Goal: Communication & Community: Answer question/provide support

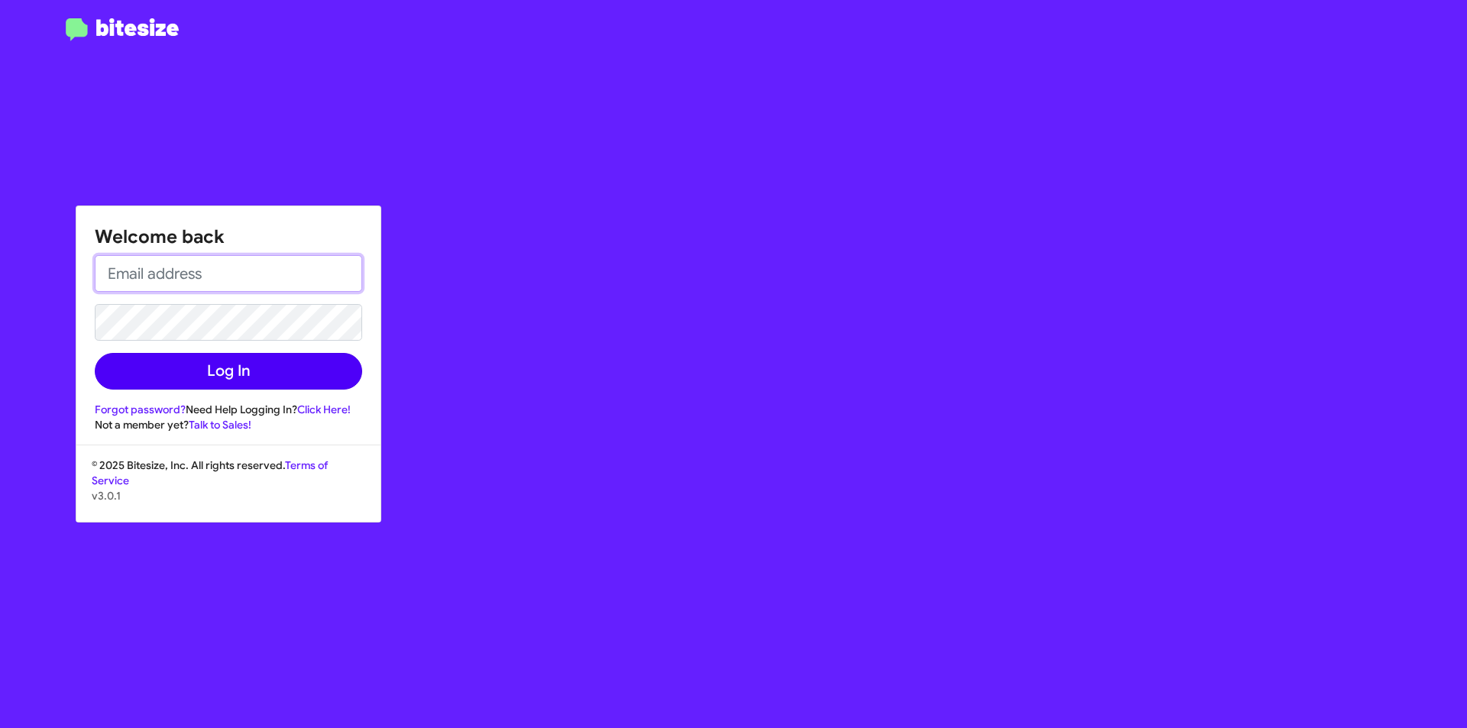
type input "mlefthand@thejeepstore.com"
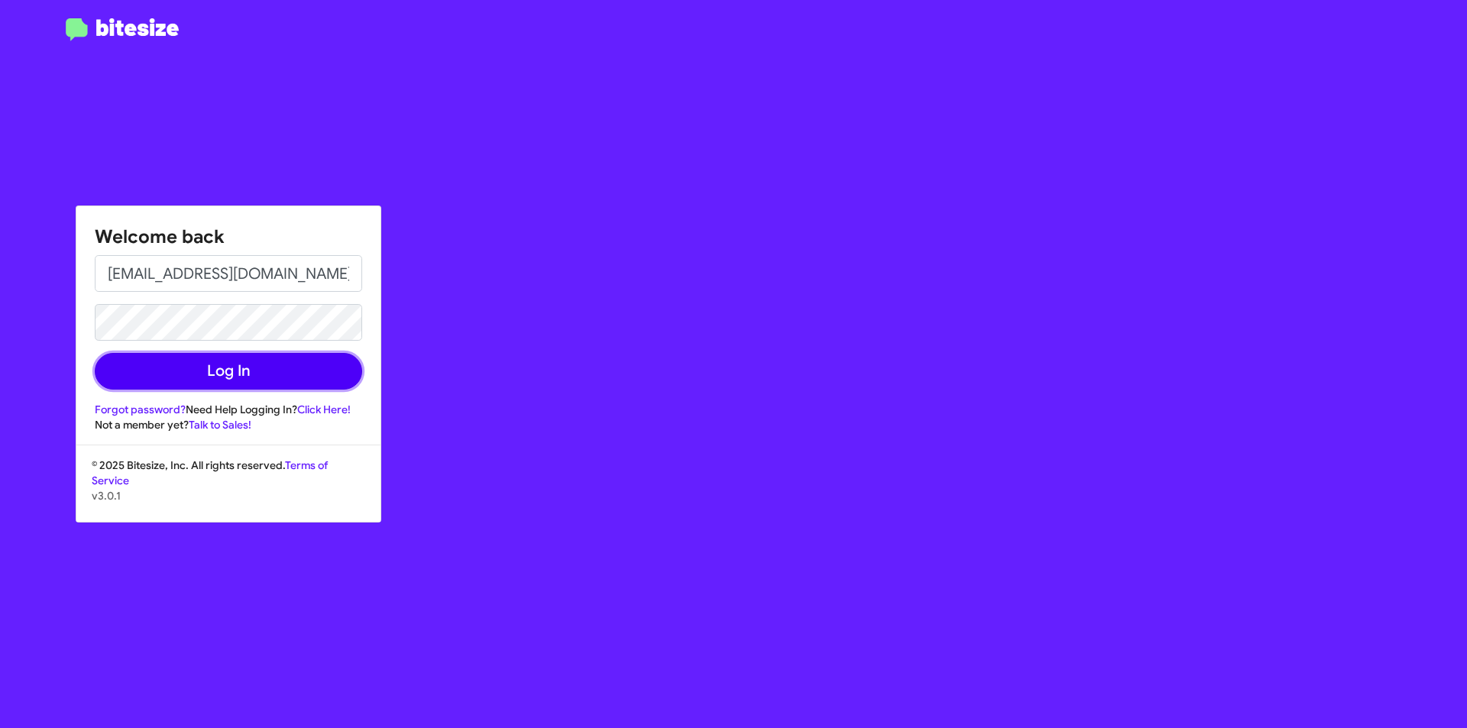
click at [209, 383] on button "Log In" at bounding box center [228, 371] width 267 height 37
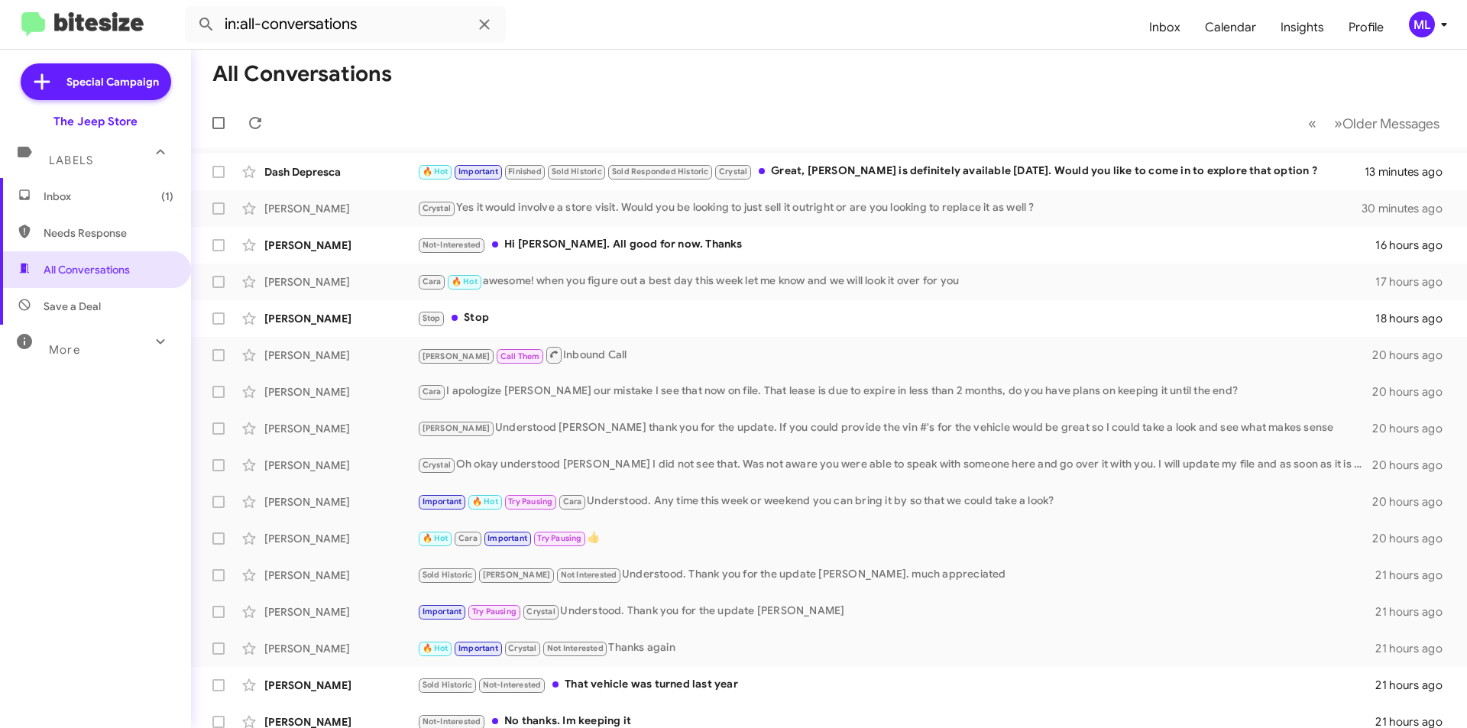
click at [88, 310] on span "Save a Deal" at bounding box center [72, 306] width 57 height 15
type input "in:not-interested"
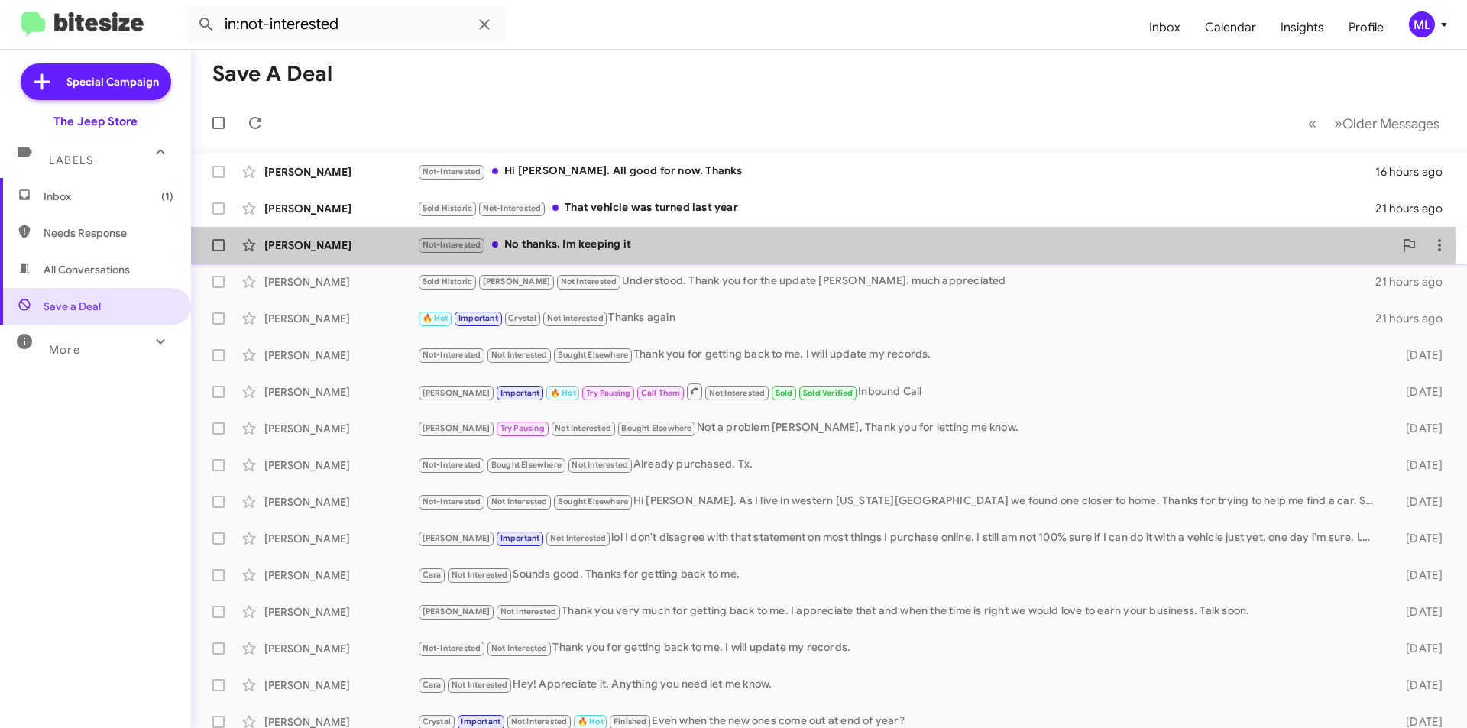
click at [533, 249] on div "Not-Interested No thanks. Im keeping it" at bounding box center [905, 245] width 977 height 18
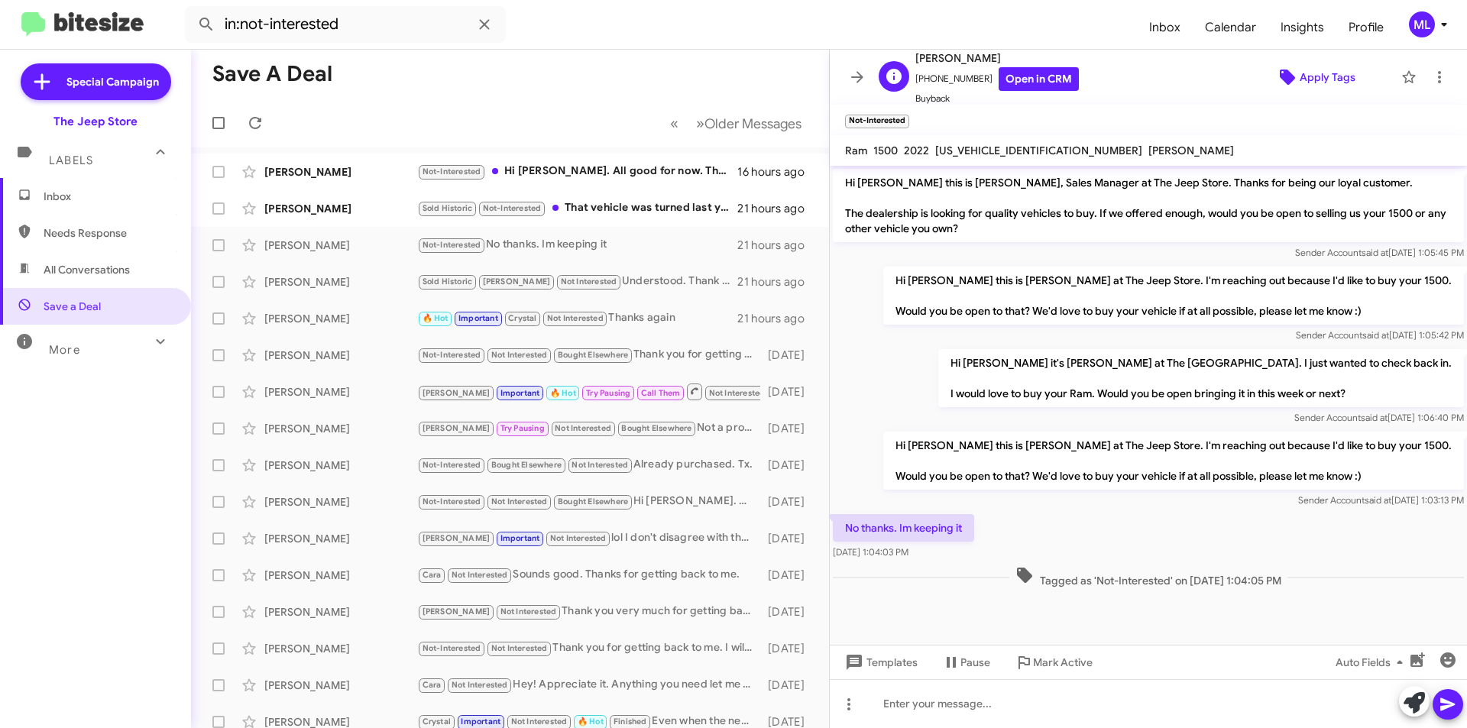
click at [1321, 72] on span "Apply Tags" at bounding box center [1328, 77] width 56 height 28
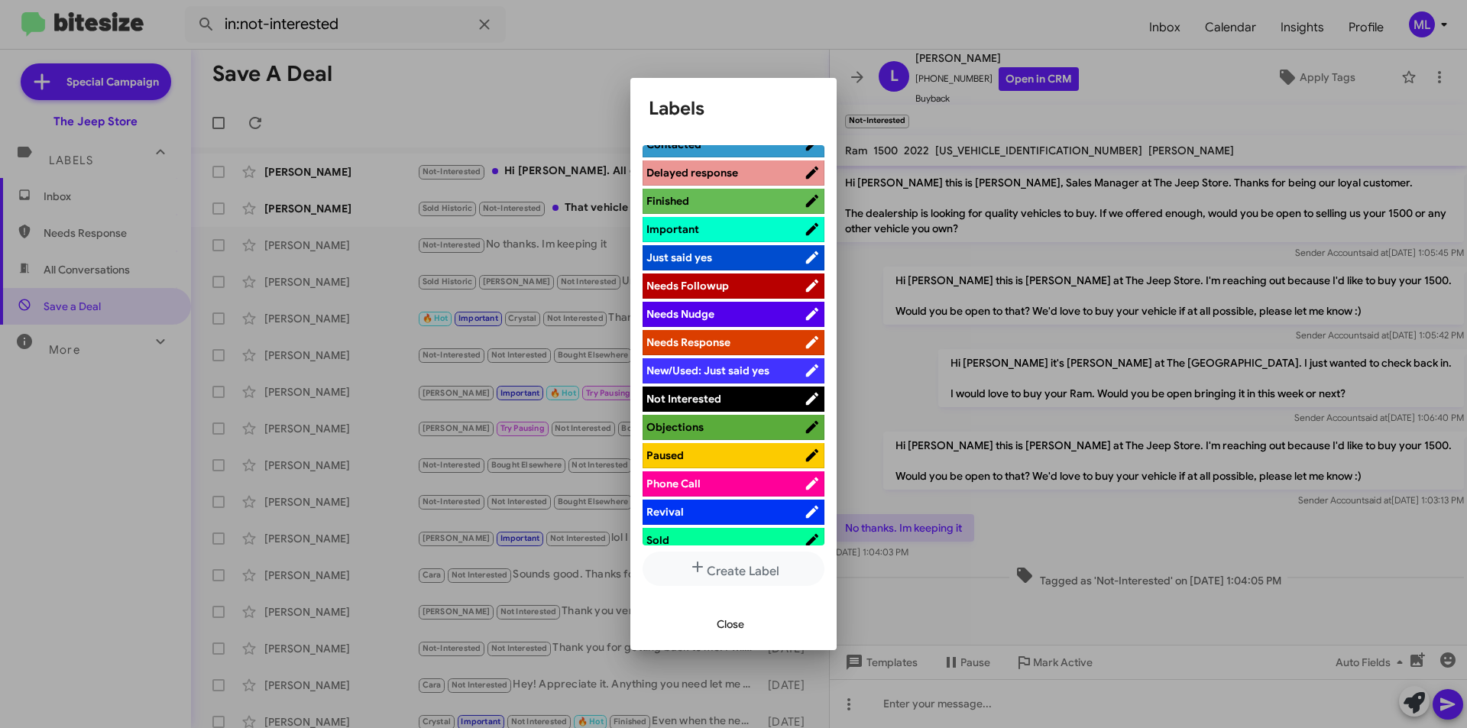
scroll to position [382, 0]
click at [744, 396] on span "Not Interested" at bounding box center [725, 398] width 157 height 15
click at [729, 617] on span "Close" at bounding box center [731, 625] width 28 height 28
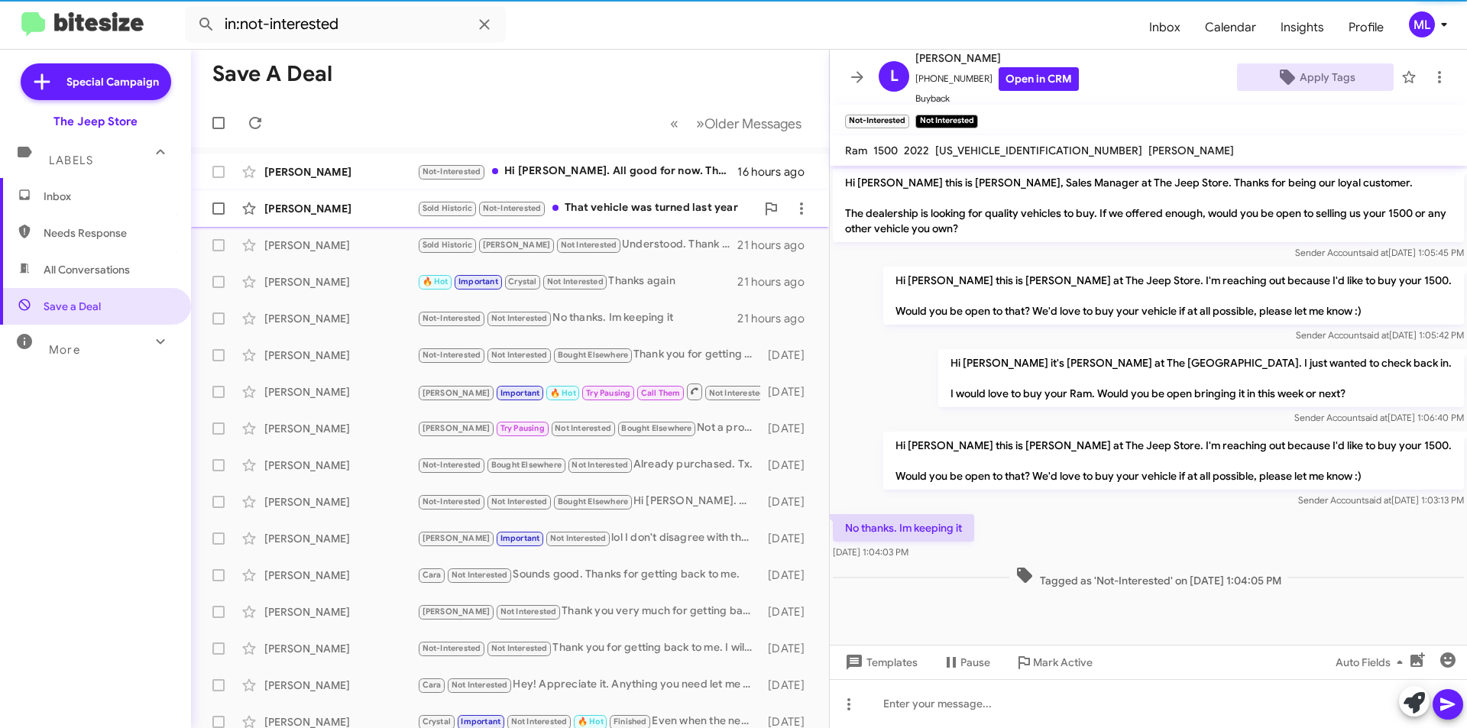
click at [628, 206] on div "Sold Historic Not-Interested That vehicle was turned last year" at bounding box center [586, 208] width 339 height 18
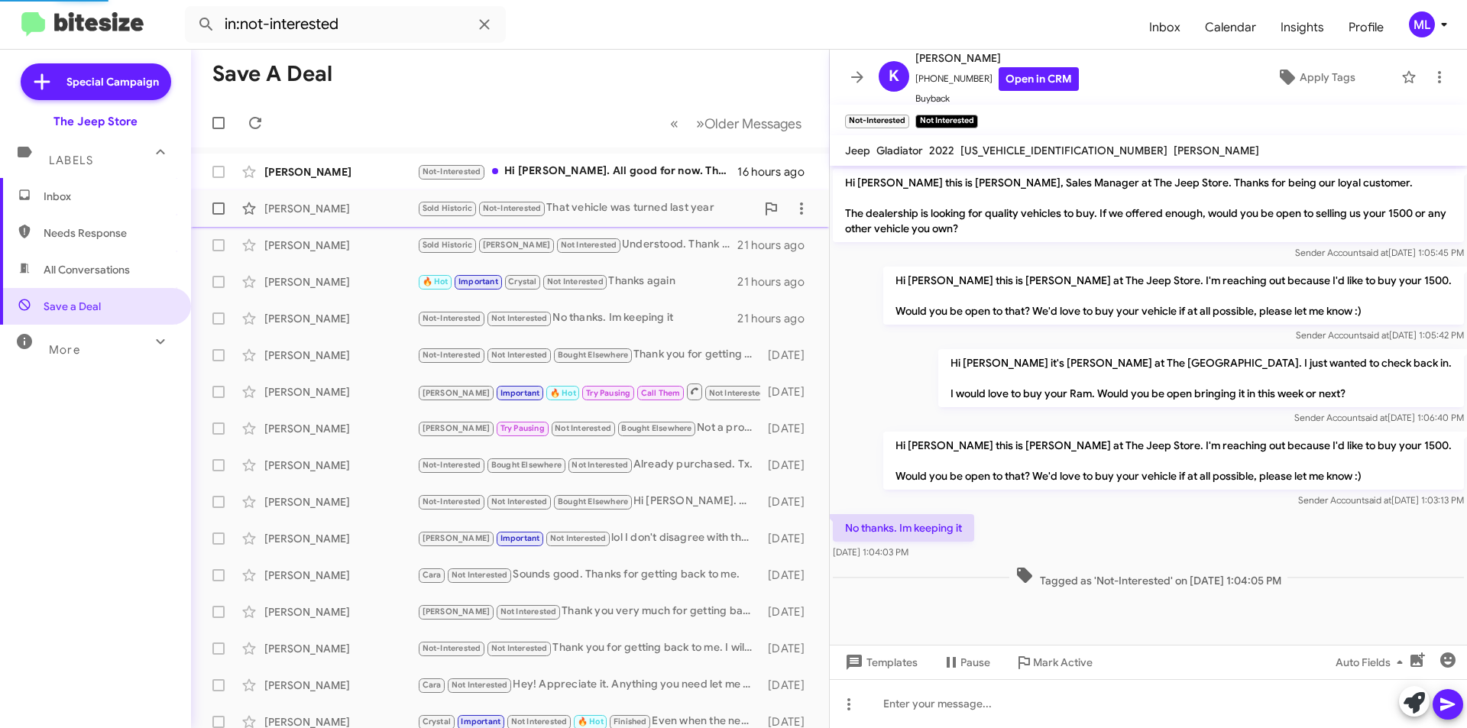
scroll to position [128, 0]
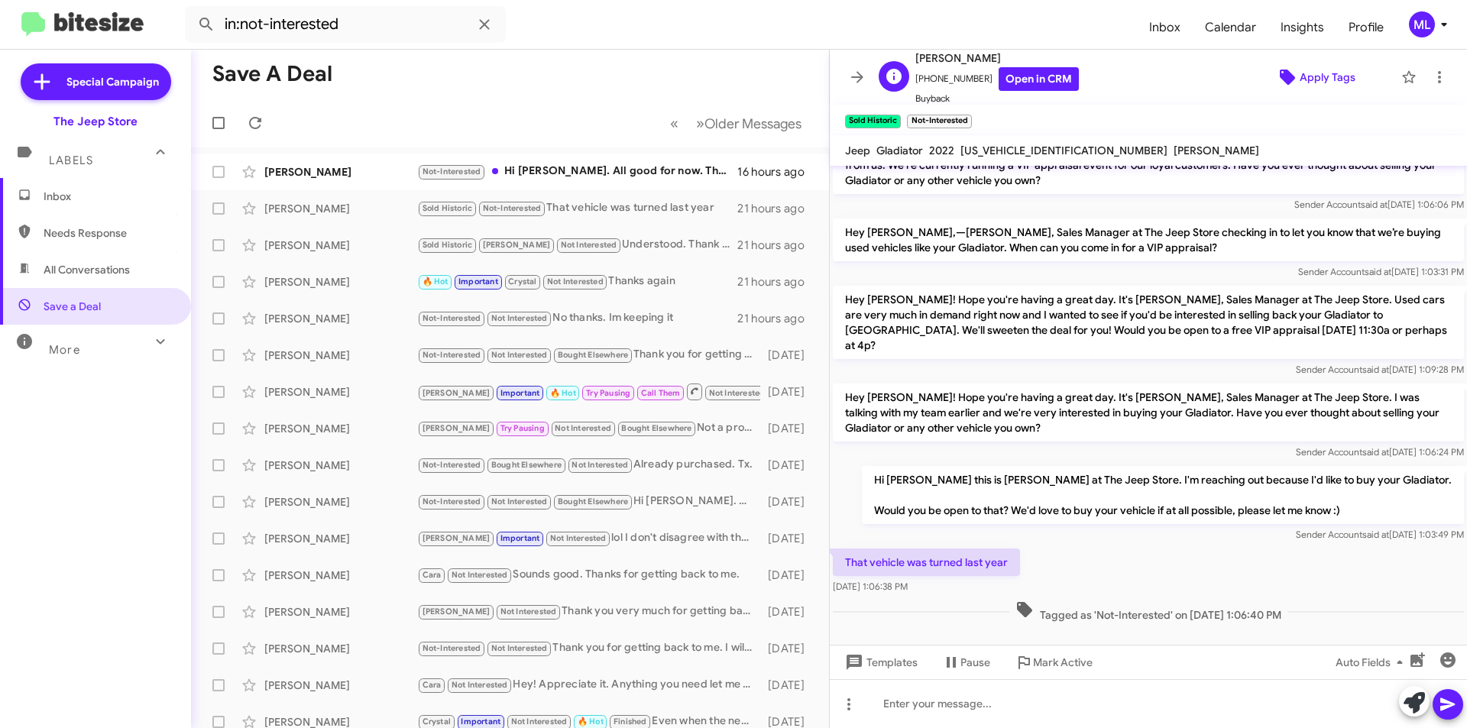
click at [1318, 70] on span "Apply Tags" at bounding box center [1328, 77] width 56 height 28
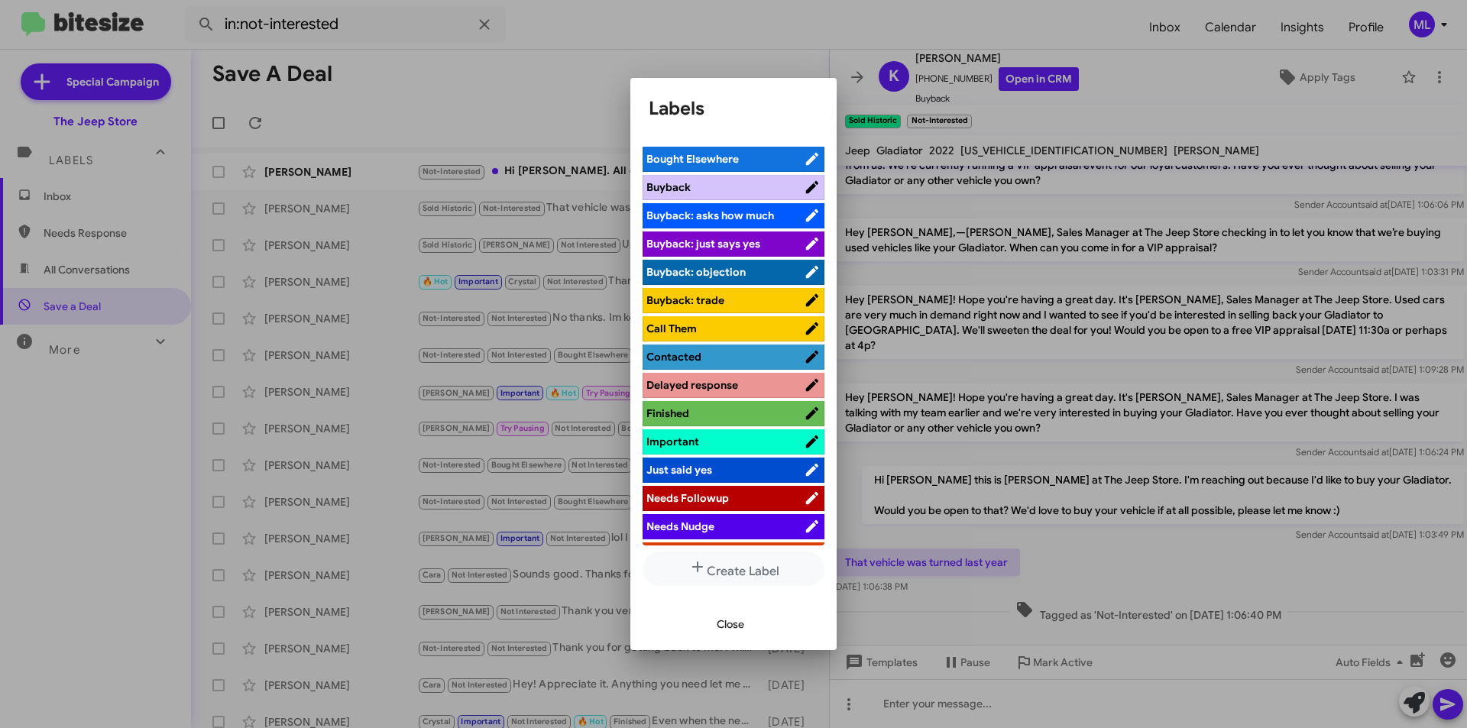
scroll to position [382, 0]
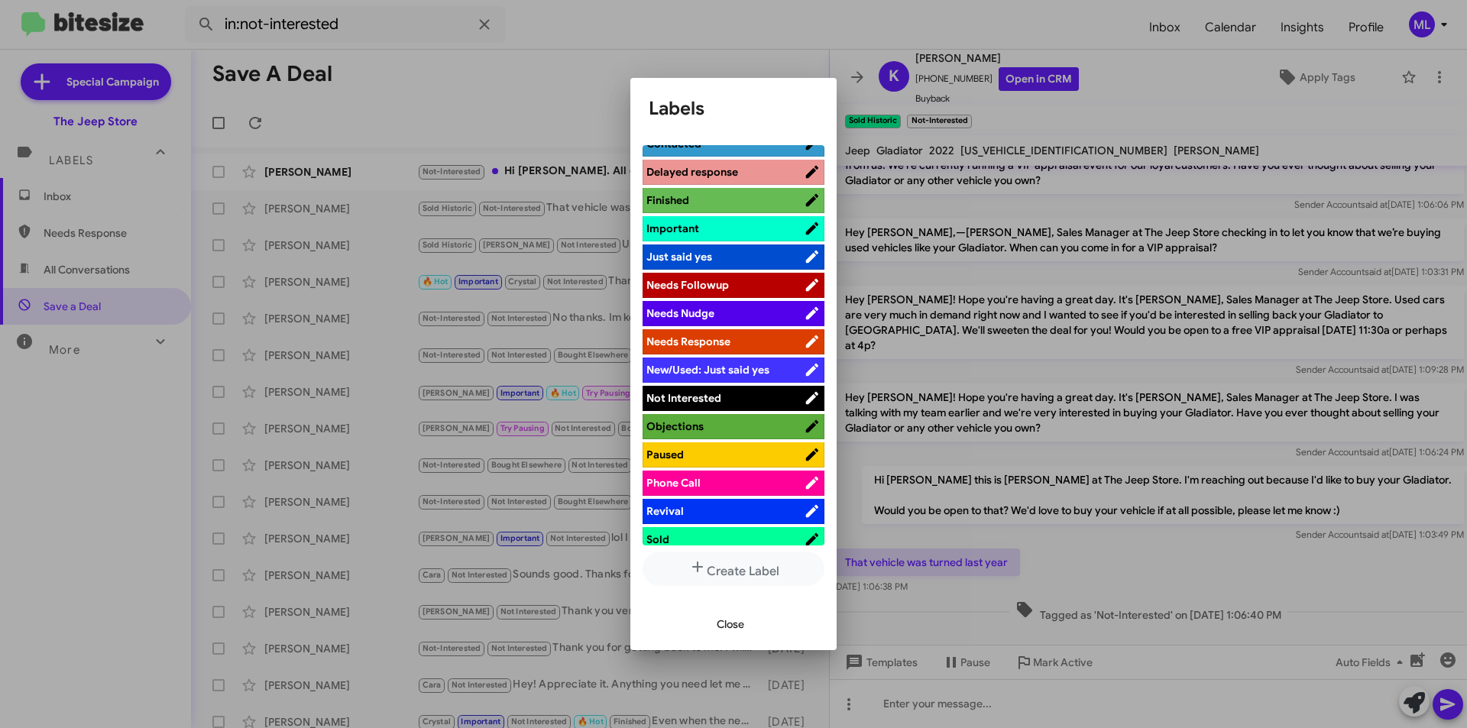
click at [732, 393] on span "Not Interested" at bounding box center [725, 398] width 157 height 15
click at [737, 624] on span "Close" at bounding box center [731, 625] width 28 height 28
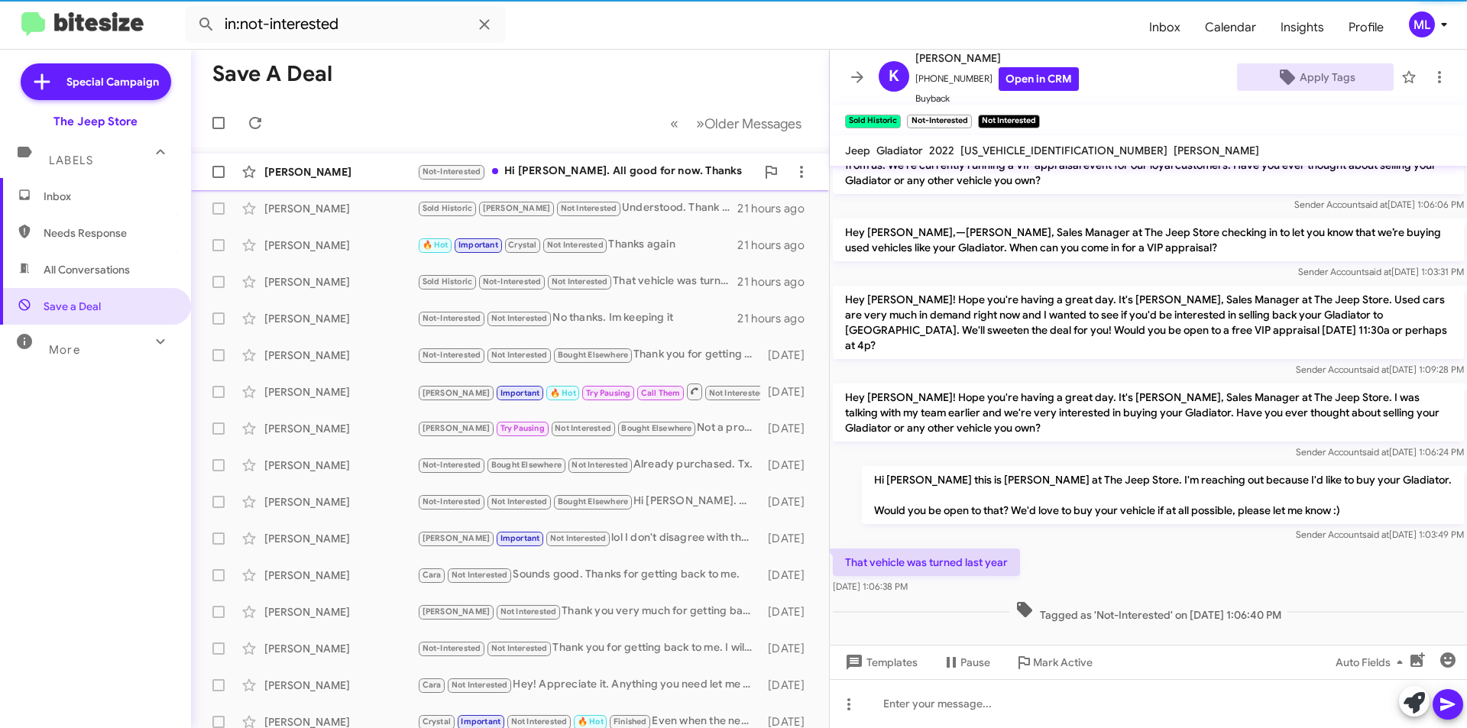
click at [643, 175] on div "Not-Interested Hi Michael. All good for now. Thanks" at bounding box center [586, 172] width 339 height 18
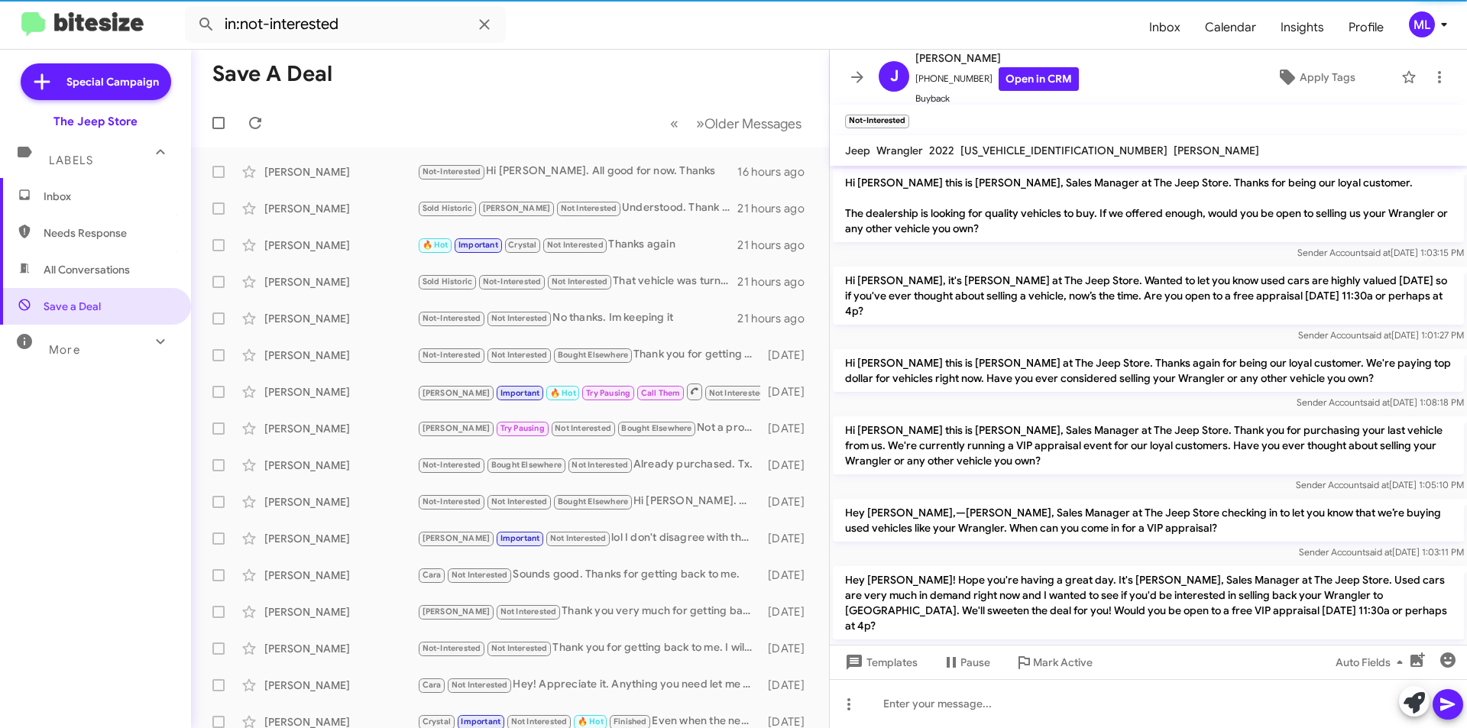
scroll to position [269, 0]
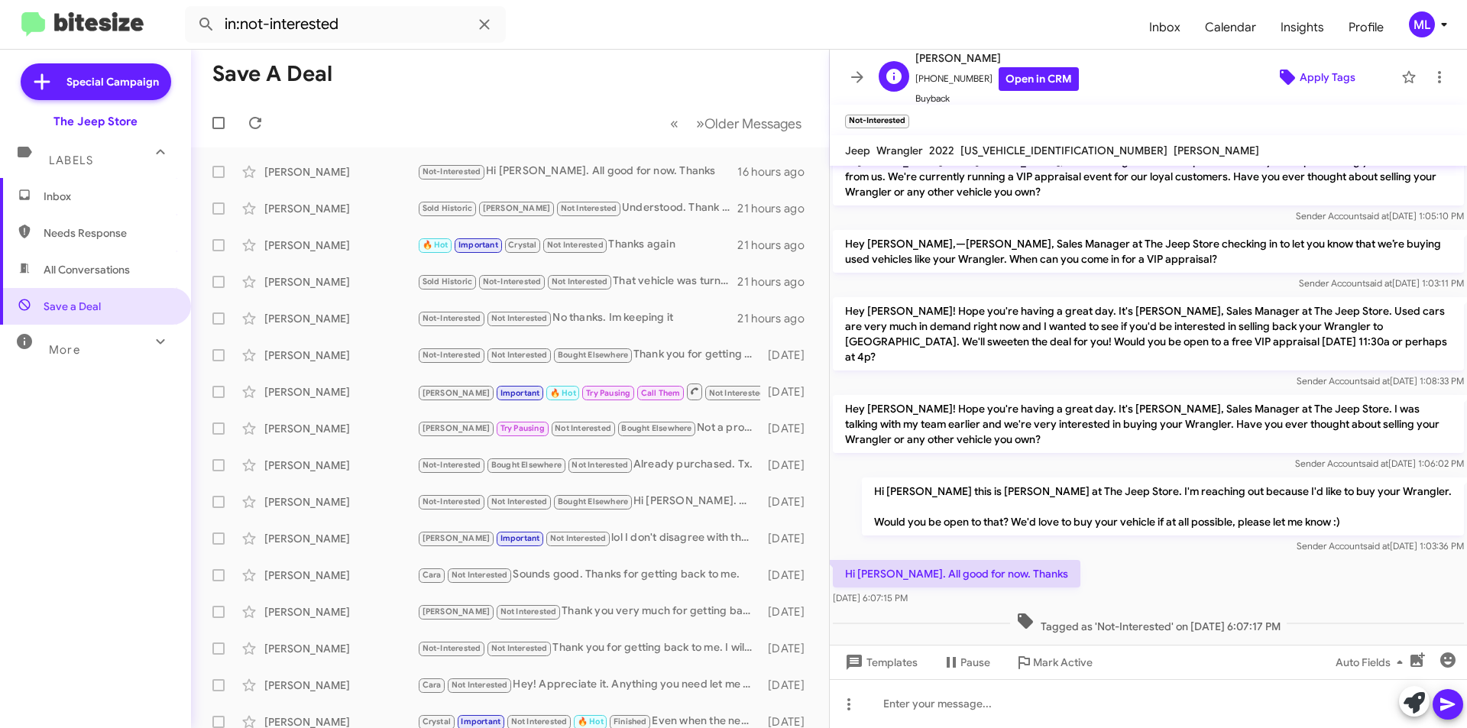
click at [1300, 79] on span "Apply Tags" at bounding box center [1328, 77] width 56 height 28
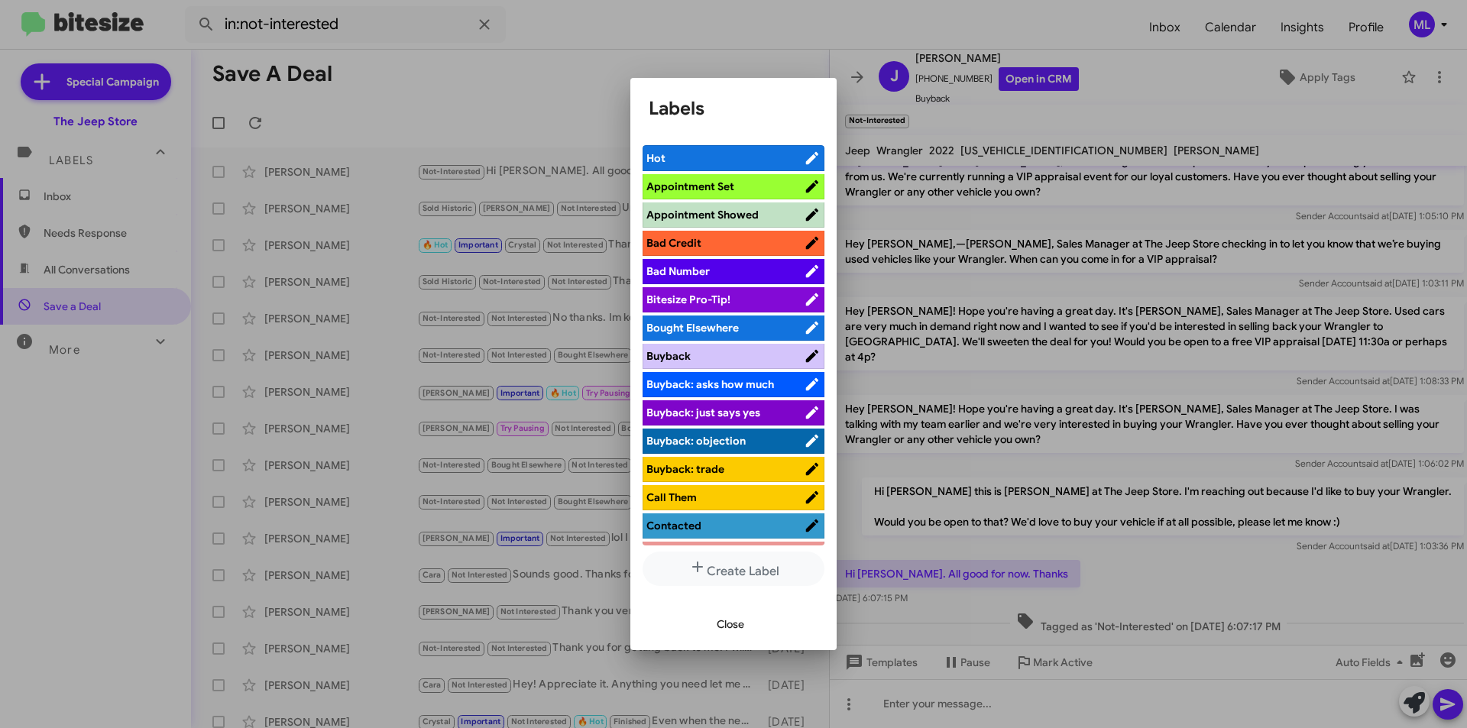
scroll to position [382, 0]
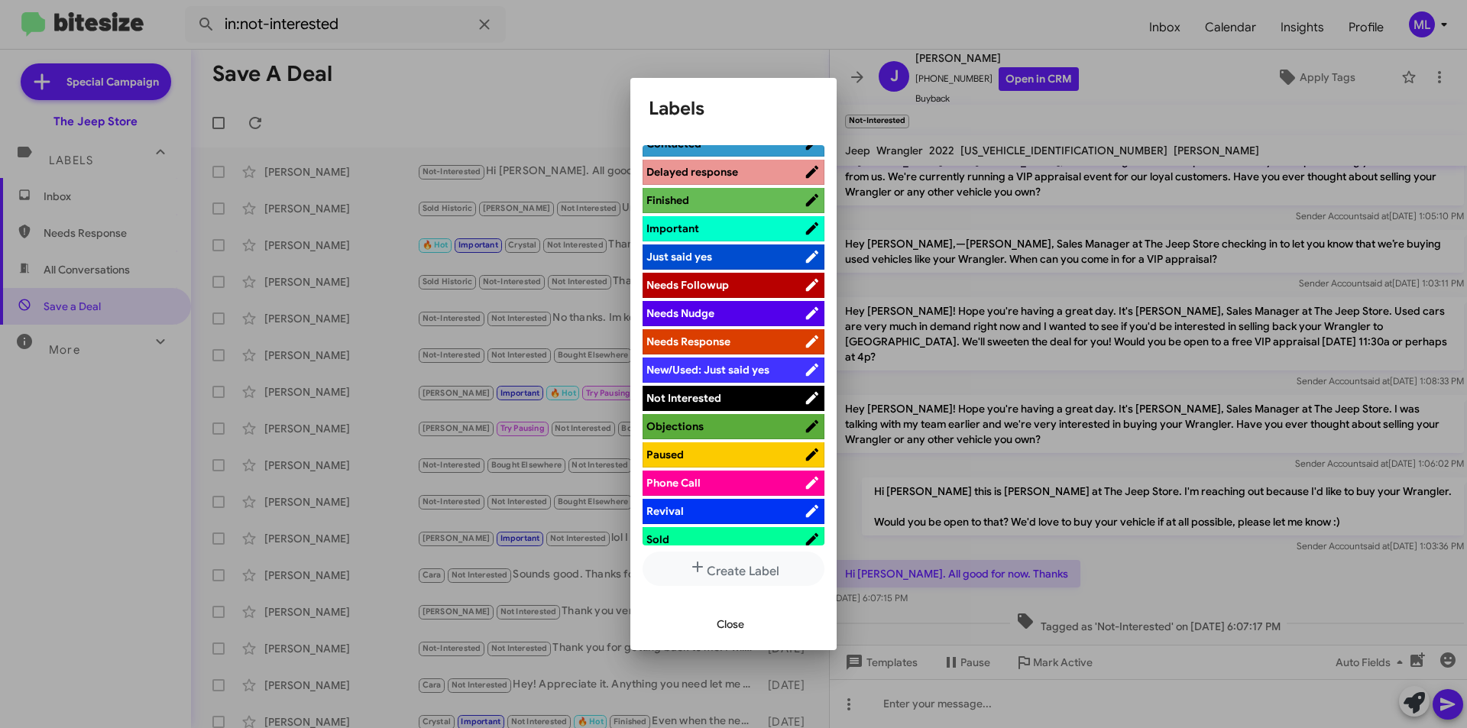
click at [738, 405] on span "Not Interested" at bounding box center [725, 398] width 157 height 15
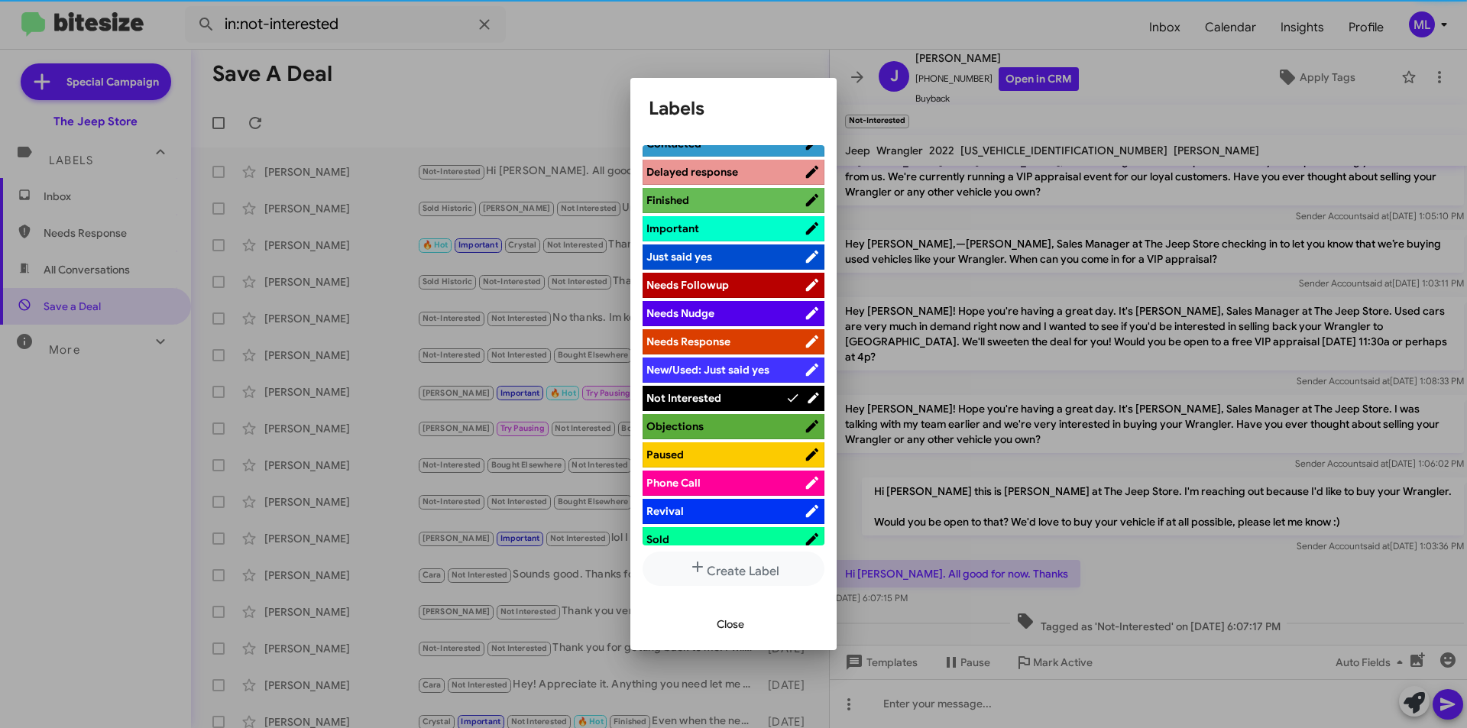
click at [731, 622] on span "Close" at bounding box center [731, 625] width 28 height 28
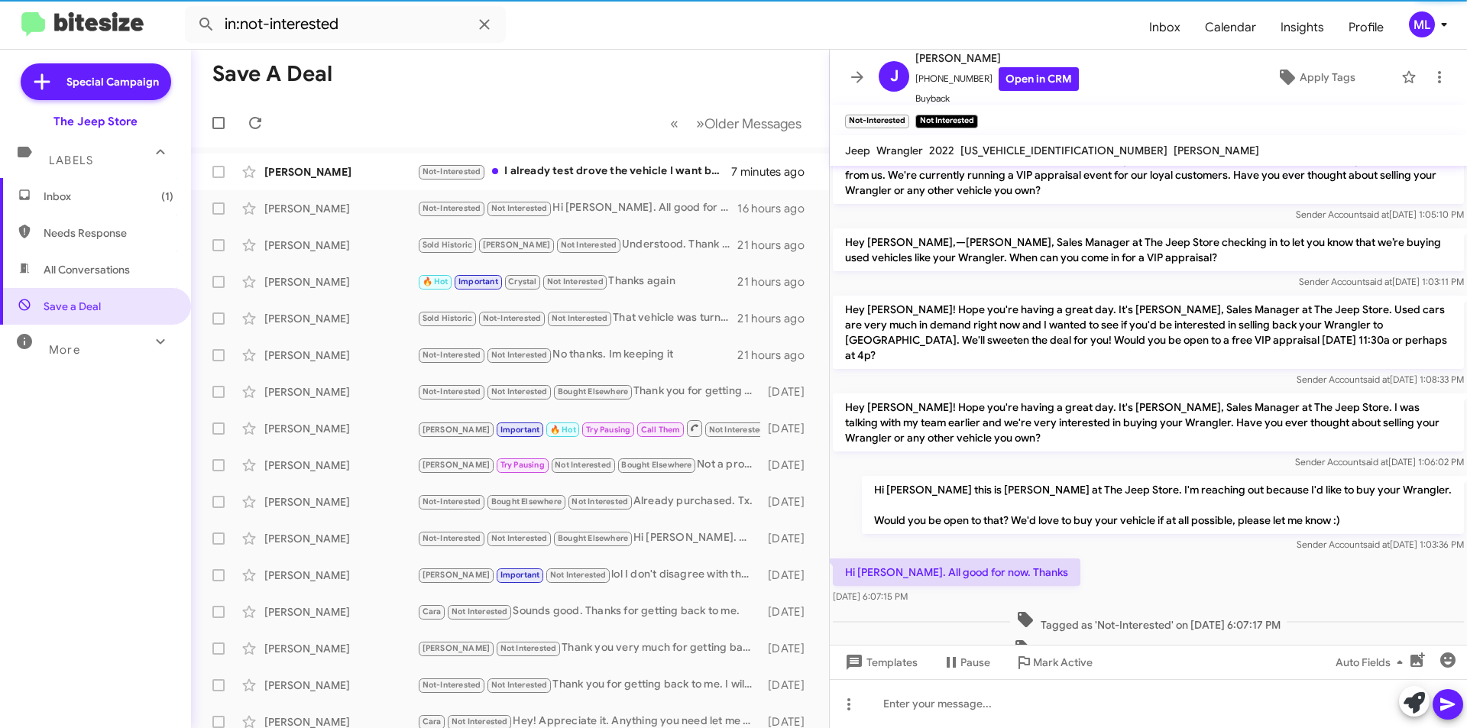
scroll to position [271, 0]
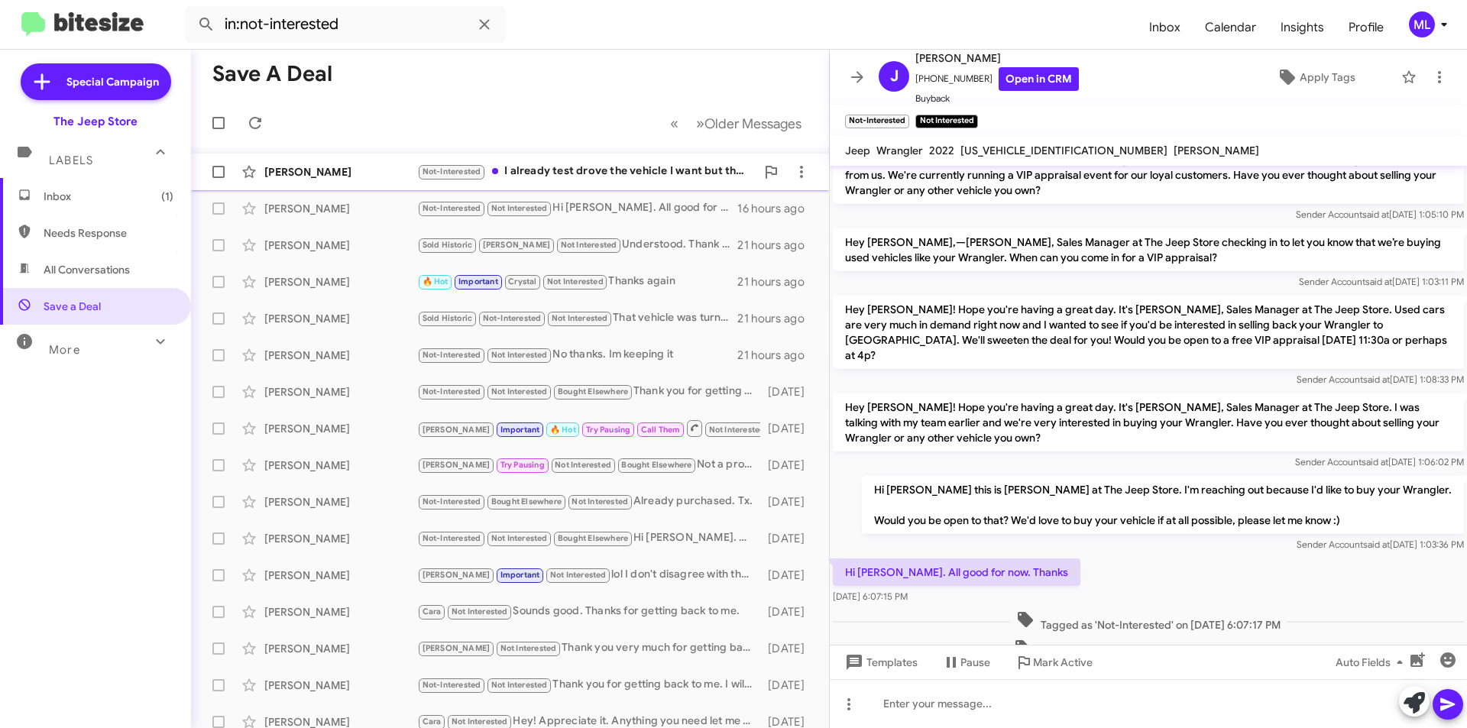
click at [572, 173] on div "Not-Interested I already test drove the vehicle I want but thank you." at bounding box center [586, 172] width 339 height 18
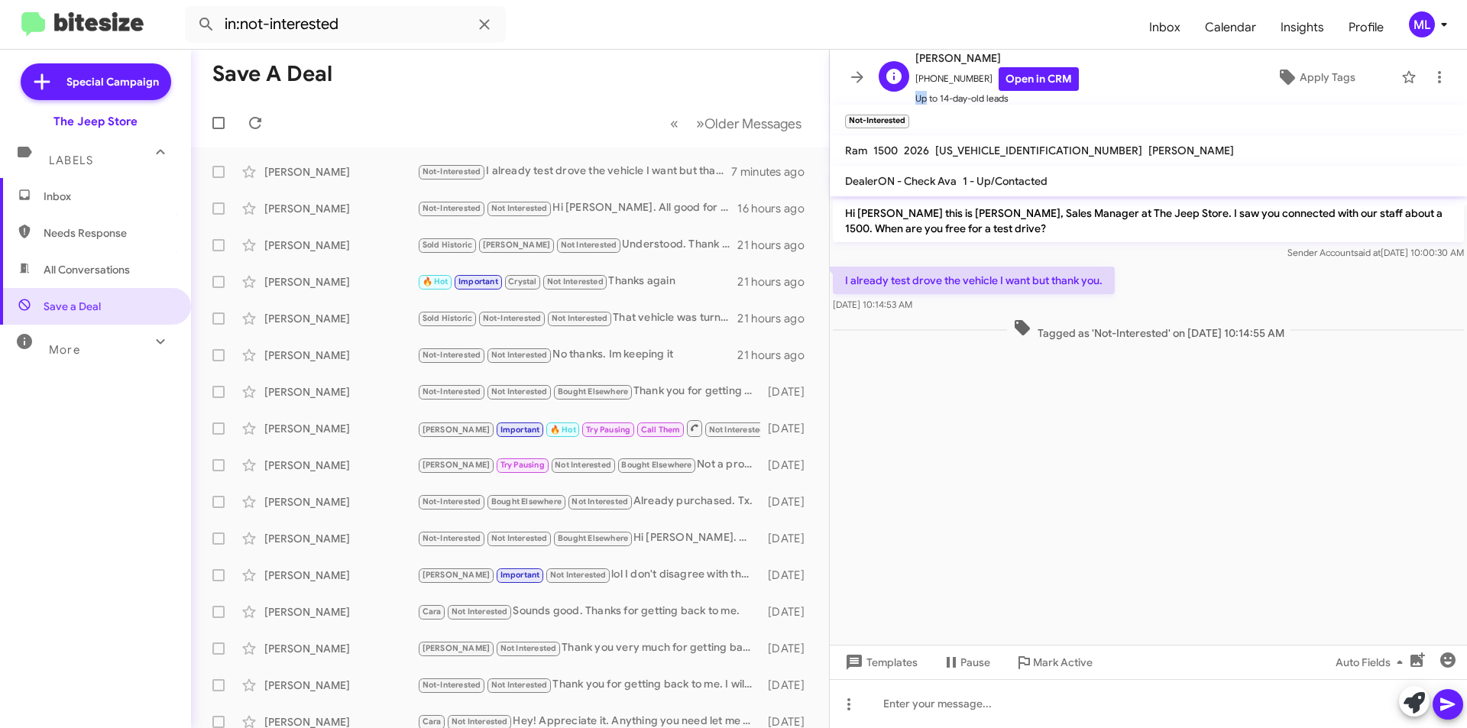
scroll to position [2, 0]
drag, startPoint x: 977, startPoint y: 83, endPoint x: 922, endPoint y: 90, distance: 55.6
click at [922, 90] on div "[PERSON_NAME] [PHONE_NUMBER] Open in CRM Up to 14-day-old leads" at bounding box center [998, 75] width 164 height 57
drag, startPoint x: 975, startPoint y: 76, endPoint x: 925, endPoint y: 83, distance: 51.0
click at [925, 83] on span "[PHONE_NUMBER] Open in CRM" at bounding box center [998, 78] width 164 height 24
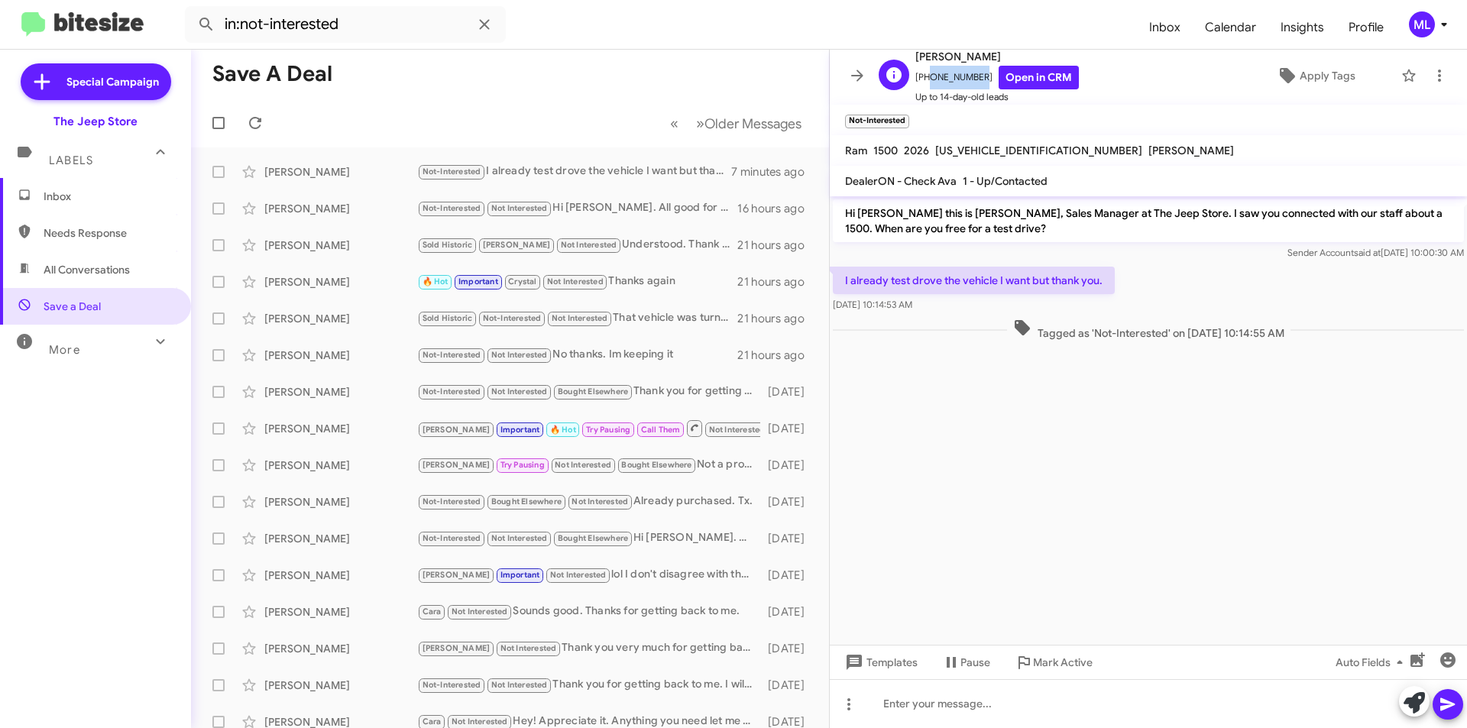
copy span "3472365460"
click at [900, 113] on div "Not-Interested ×" at bounding box center [877, 119] width 70 height 19
click at [908, 118] on span "×" at bounding box center [907, 114] width 12 height 18
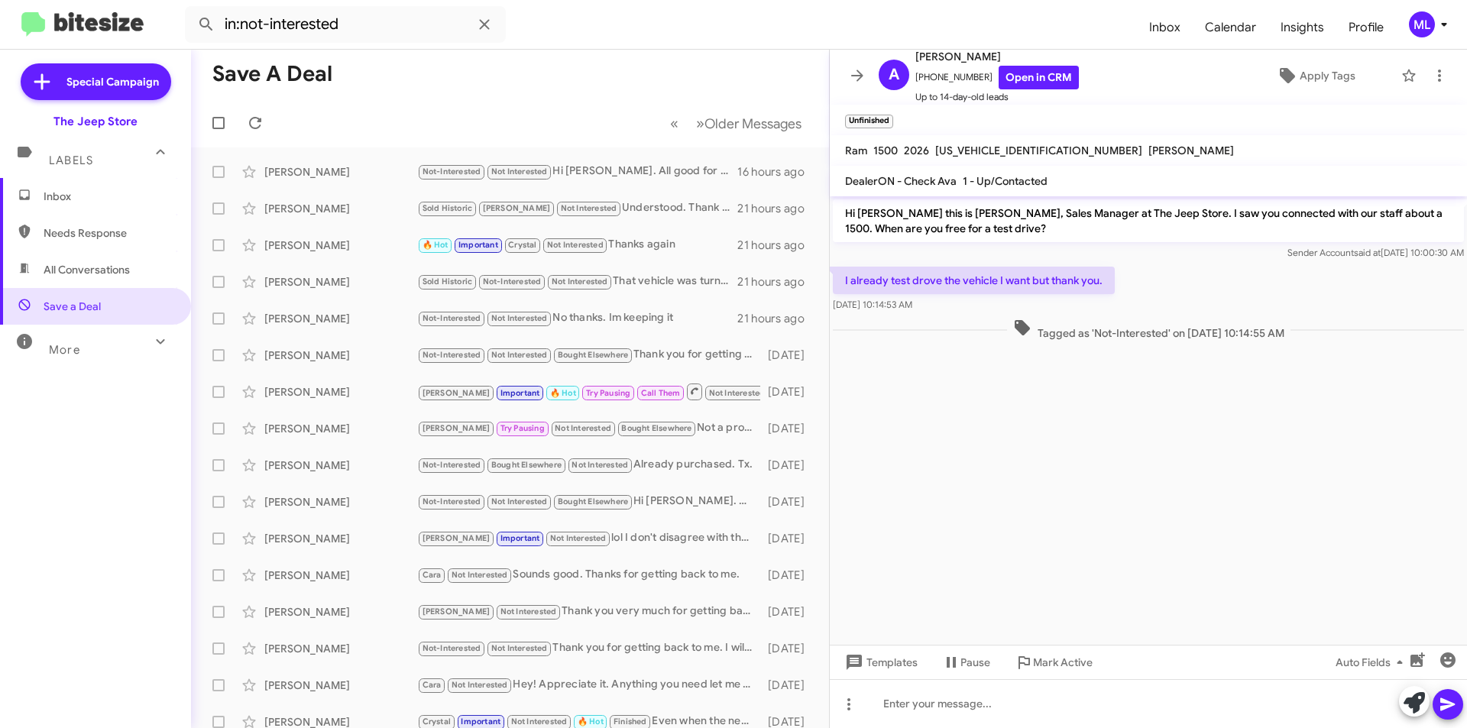
click at [88, 207] on span "Inbox" at bounding box center [95, 196] width 191 height 37
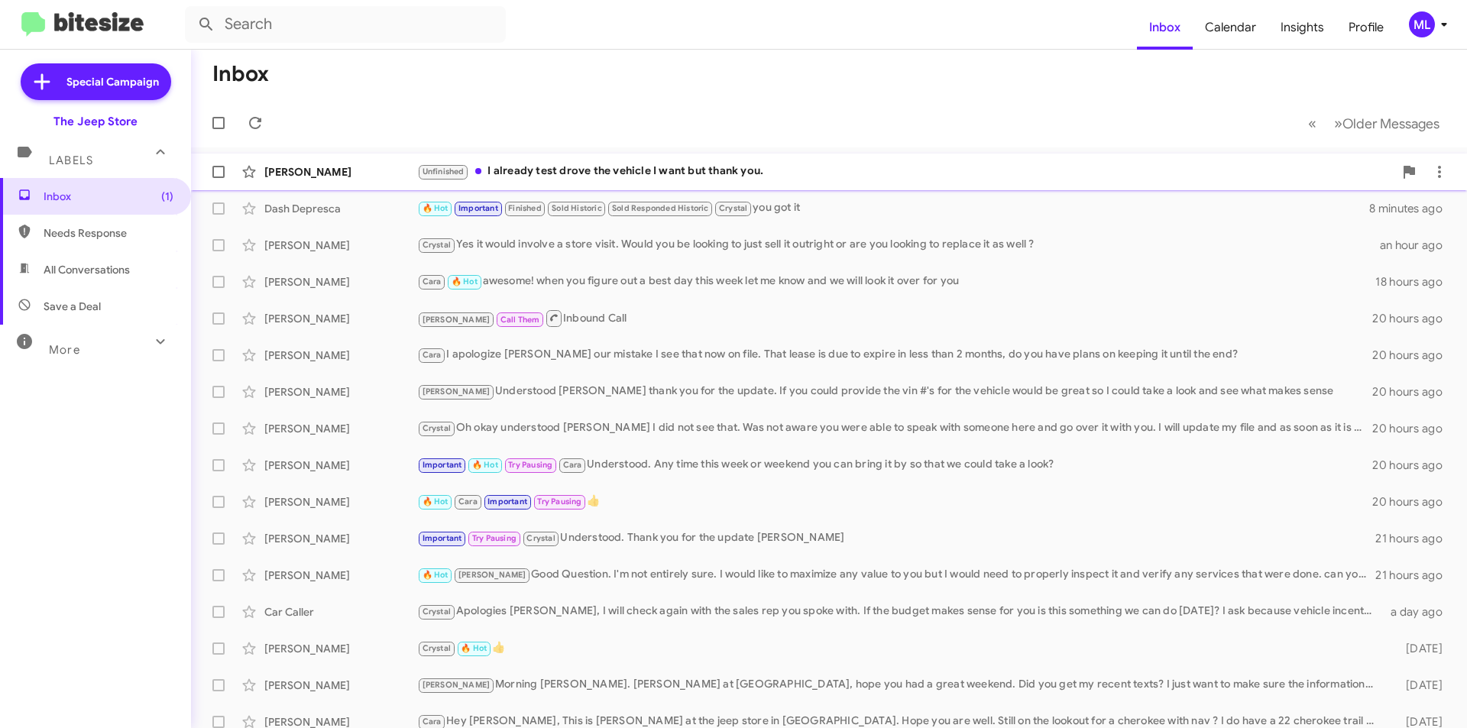
click at [600, 171] on div "Unfinished I already test drove the vehicle I want but thank you." at bounding box center [905, 172] width 977 height 18
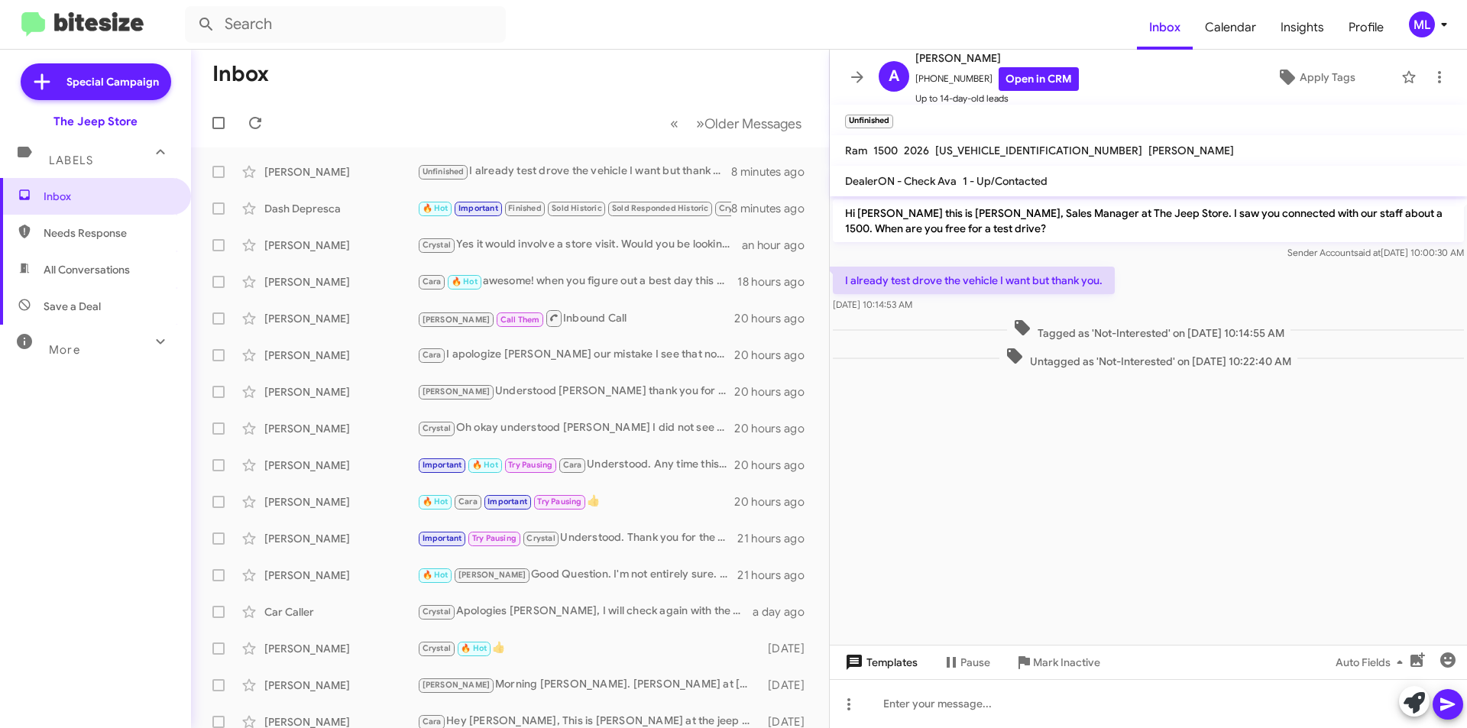
click at [908, 656] on span "Templates" at bounding box center [880, 663] width 76 height 28
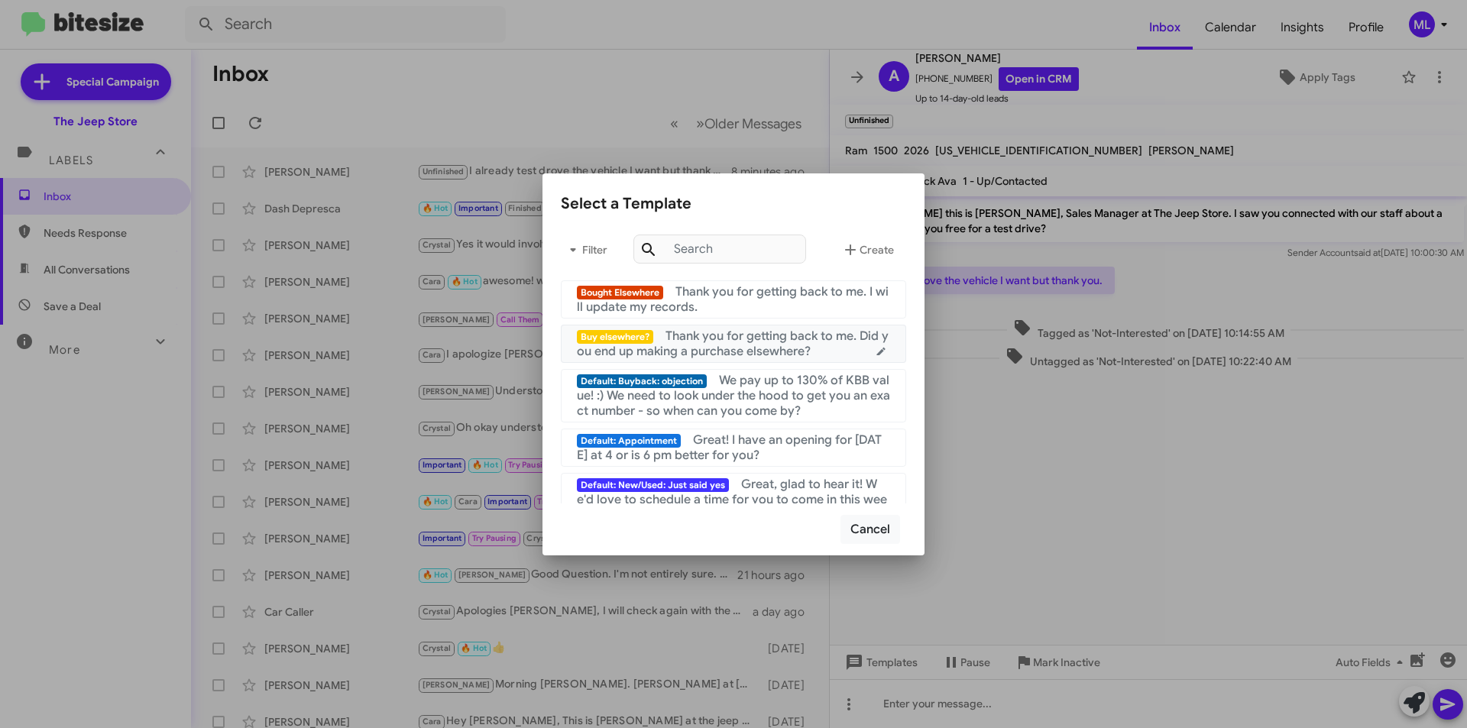
click at [797, 354] on span "Thank you for getting back to me. Did you end up making a purchase elsewhere?" at bounding box center [733, 344] width 312 height 31
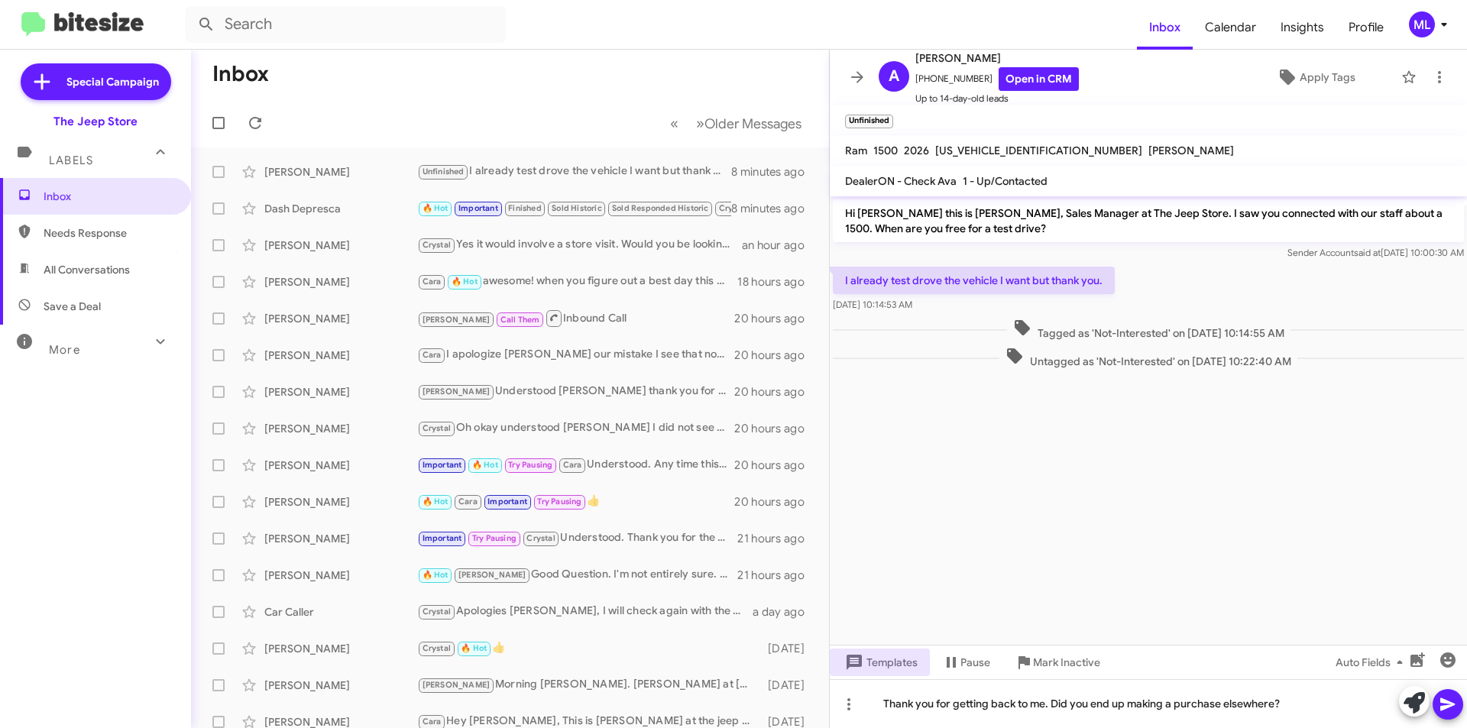
drag, startPoint x: 1444, startPoint y: 695, endPoint x: 1449, endPoint y: 687, distance: 9.6
click at [1444, 697] on icon at bounding box center [1448, 704] width 18 height 18
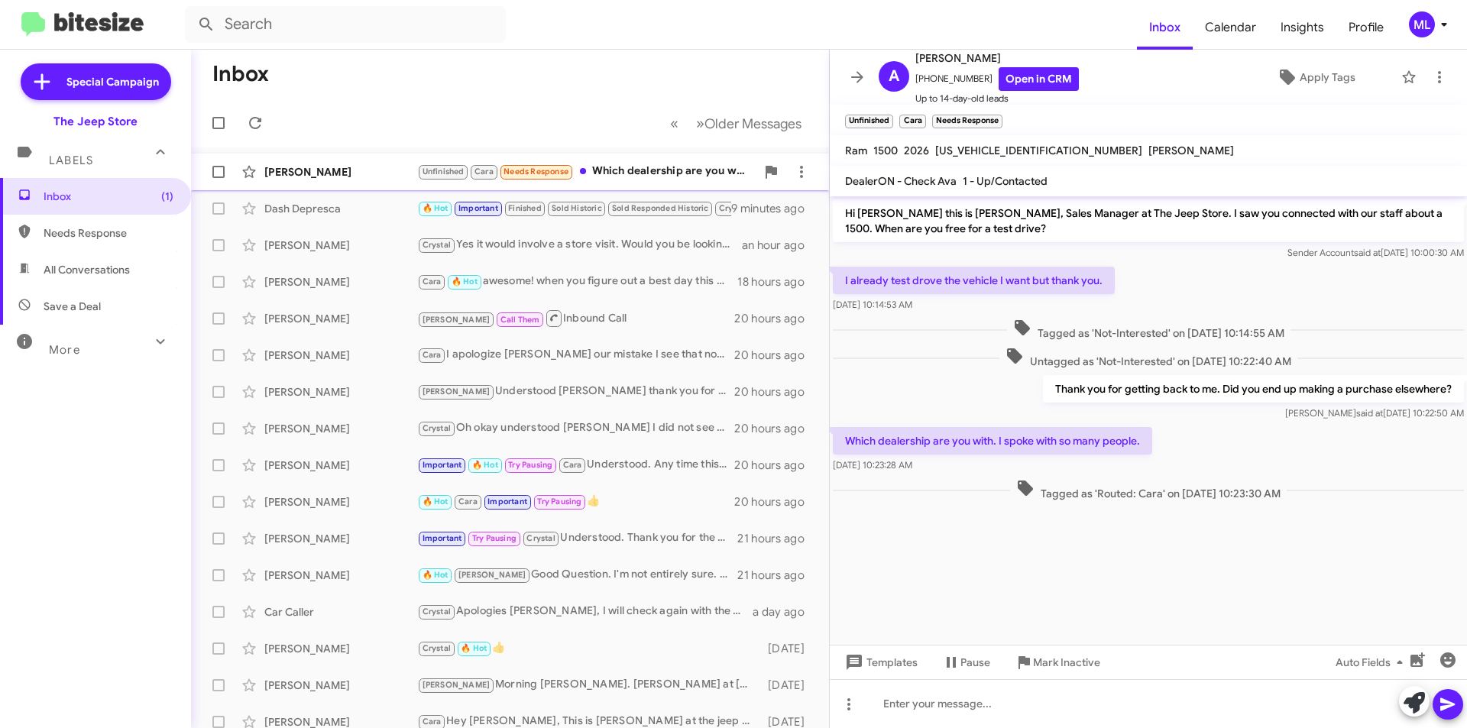
click at [655, 168] on div "Unfinished Cara Needs Response Which dealership are you with. I spoke with so m…" at bounding box center [586, 172] width 339 height 18
click at [962, 728] on div at bounding box center [1148, 703] width 637 height 49
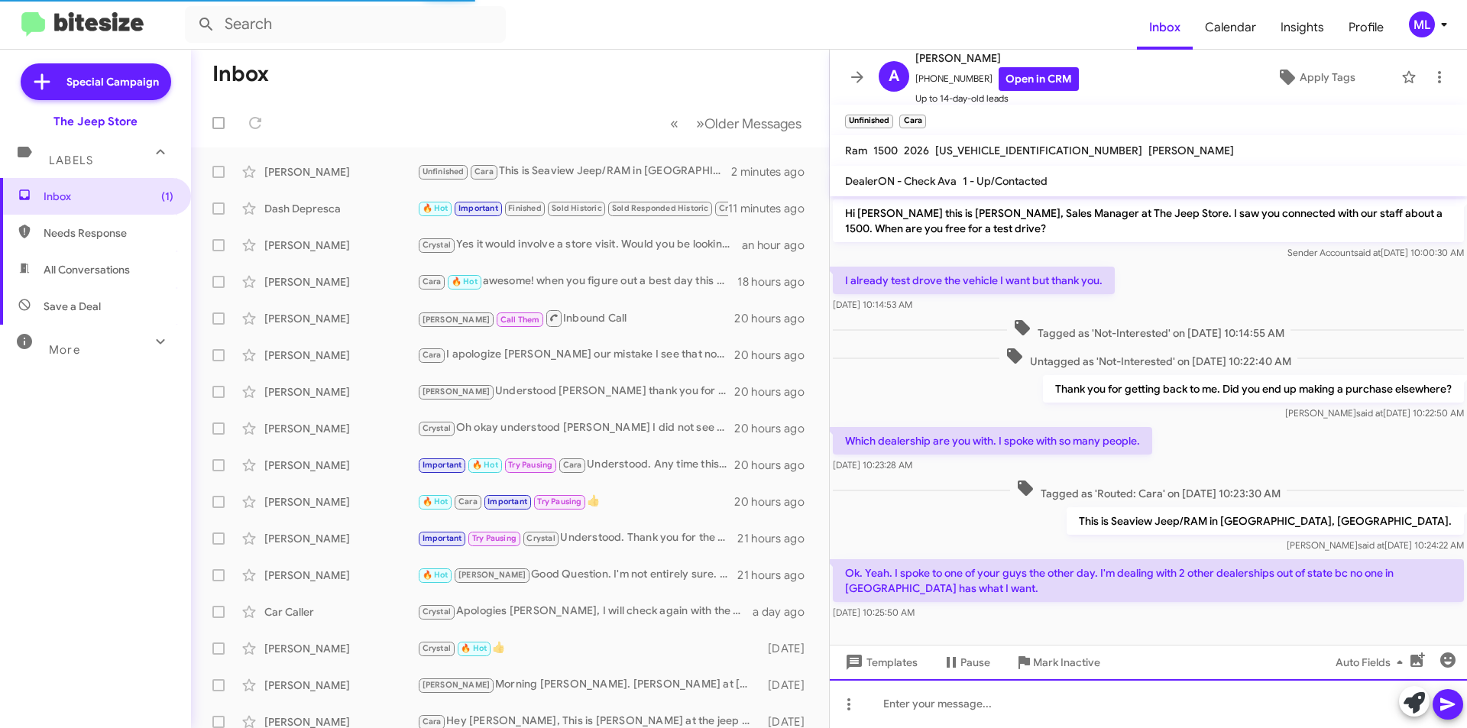
scroll to position [13, 0]
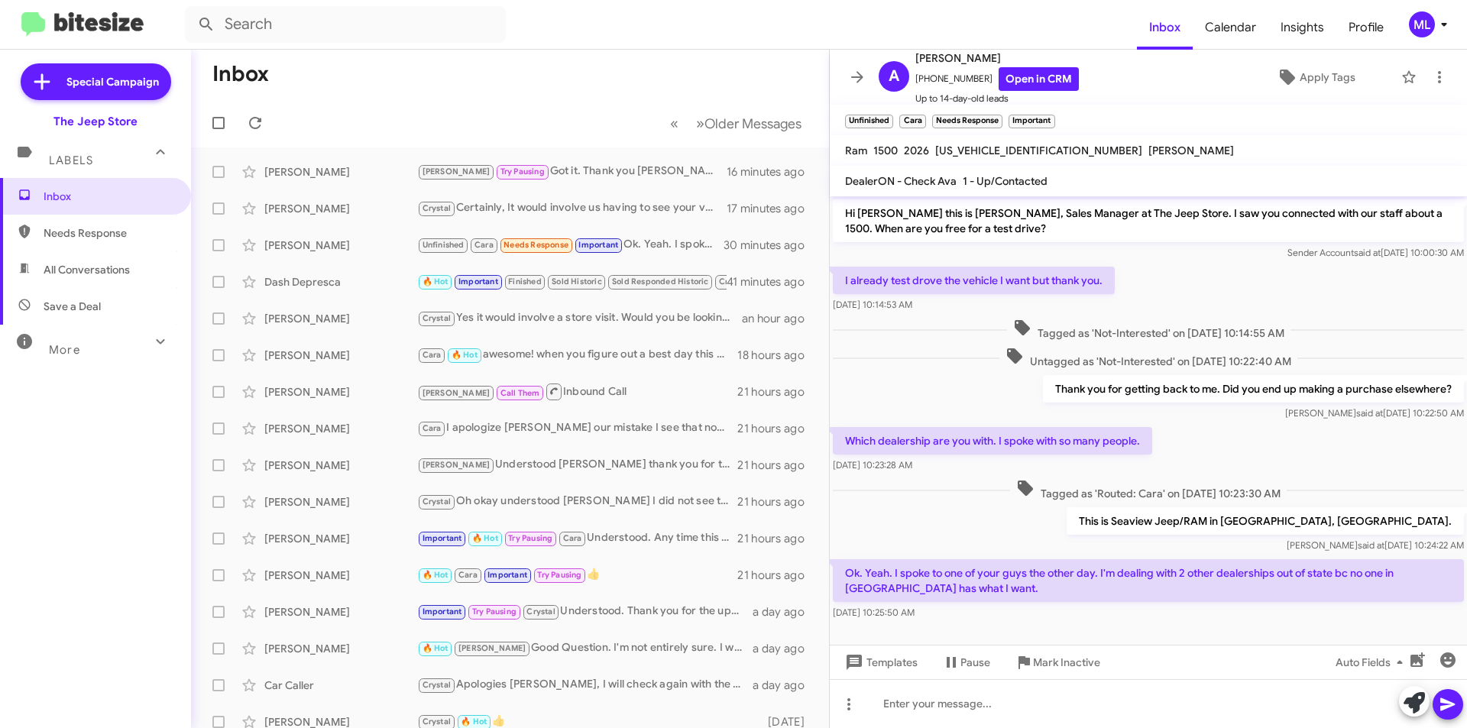
scroll to position [13, 0]
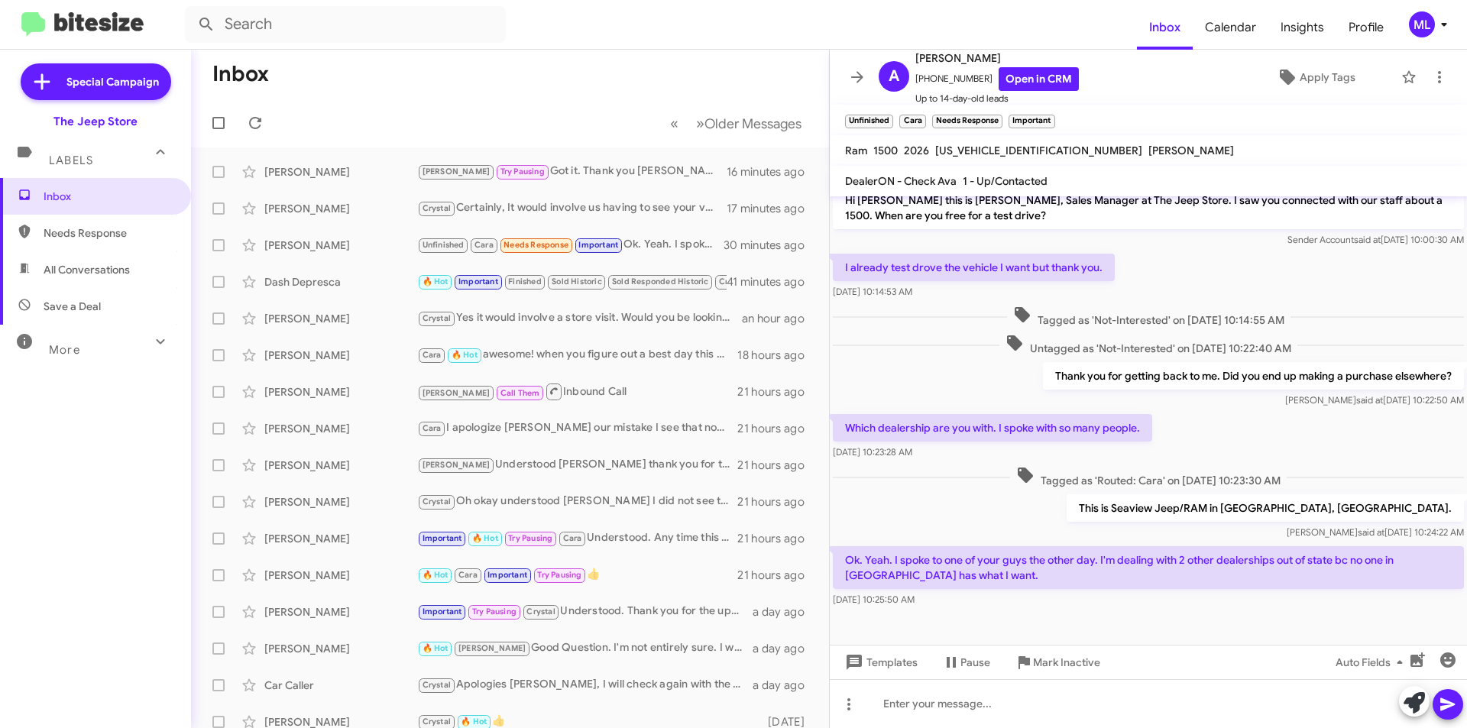
click at [116, 303] on span "Save a Deal" at bounding box center [95, 306] width 191 height 37
type input "in:not-interested"
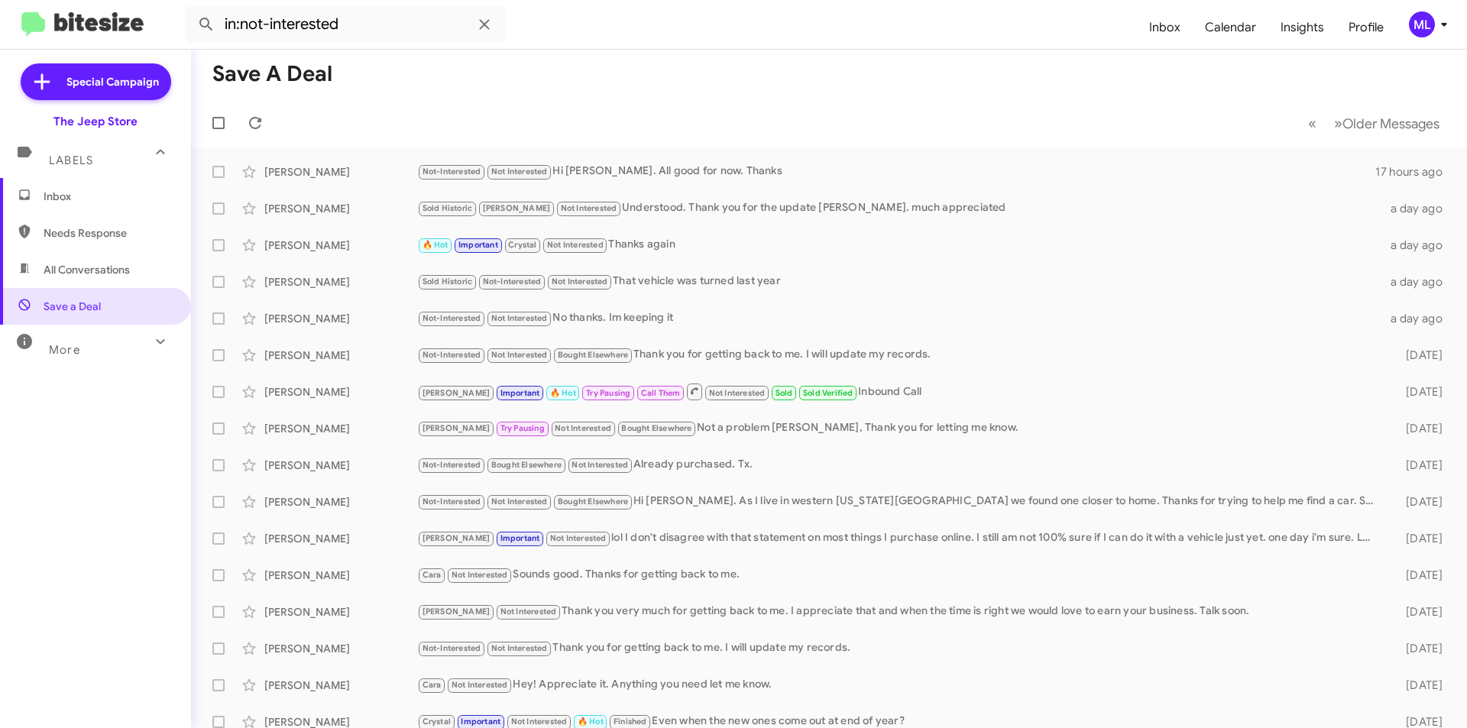
click at [81, 188] on span "Inbox" at bounding box center [95, 196] width 191 height 37
